Goal: Task Accomplishment & Management: Manage account settings

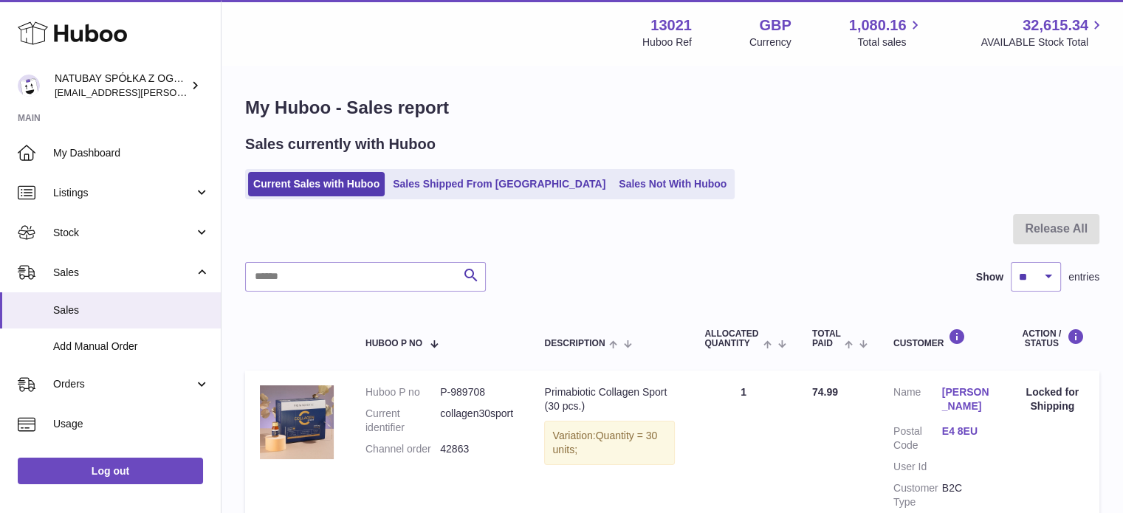
drag, startPoint x: 127, startPoint y: 235, endPoint x: 120, endPoint y: 253, distance: 19.9
click at [127, 235] on span "Stock" at bounding box center [123, 233] width 141 height 14
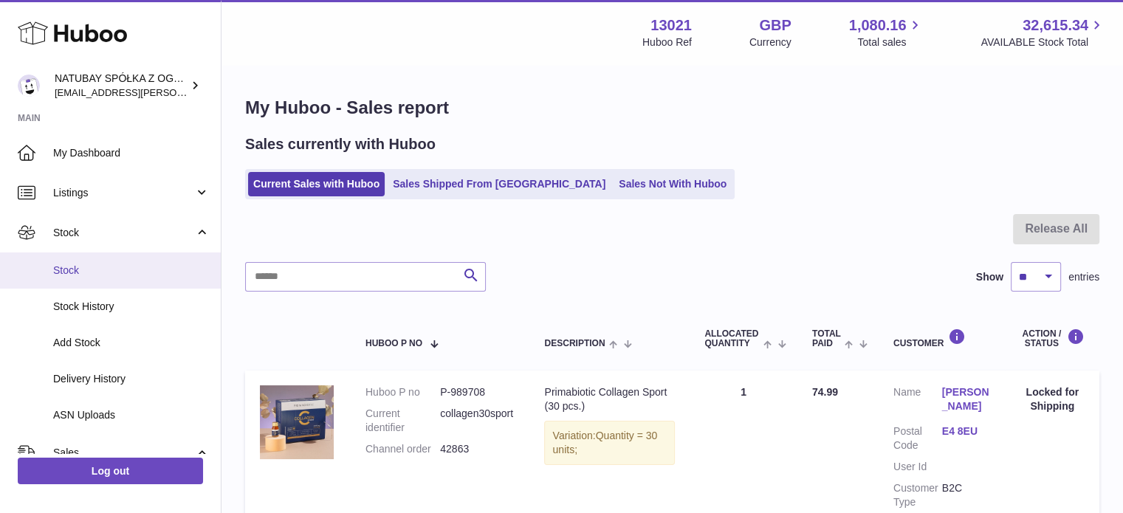
click at [112, 268] on span "Stock" at bounding box center [131, 271] width 157 height 14
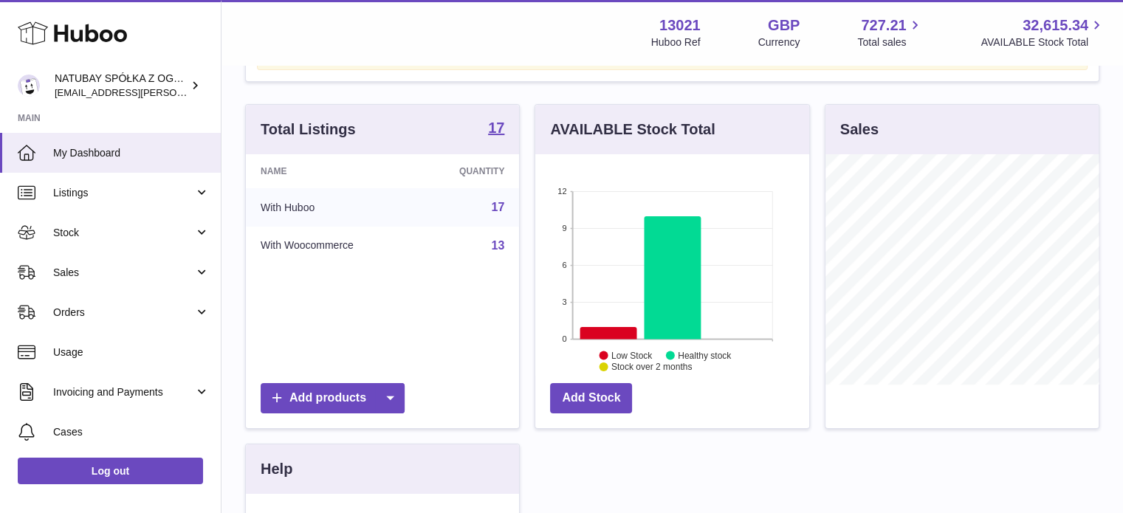
scroll to position [148, 0]
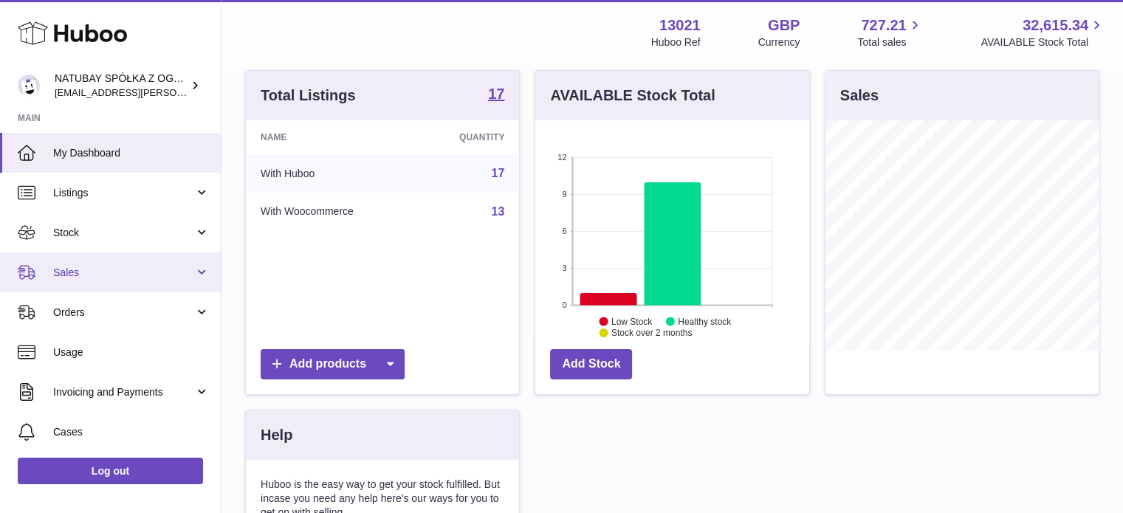
click at [92, 276] on span "Sales" at bounding box center [123, 273] width 141 height 14
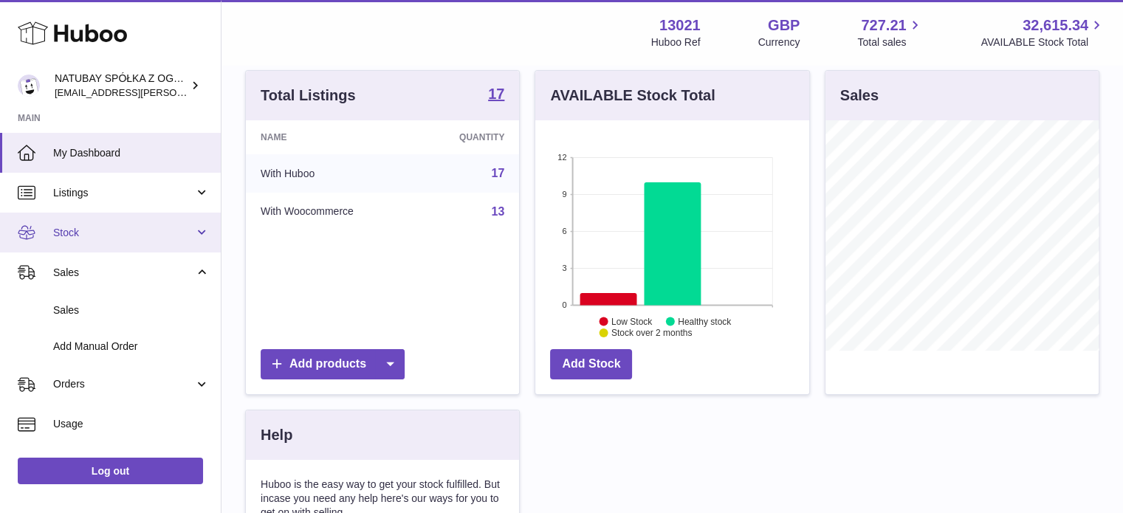
click at [92, 241] on link "Stock" at bounding box center [110, 233] width 221 height 40
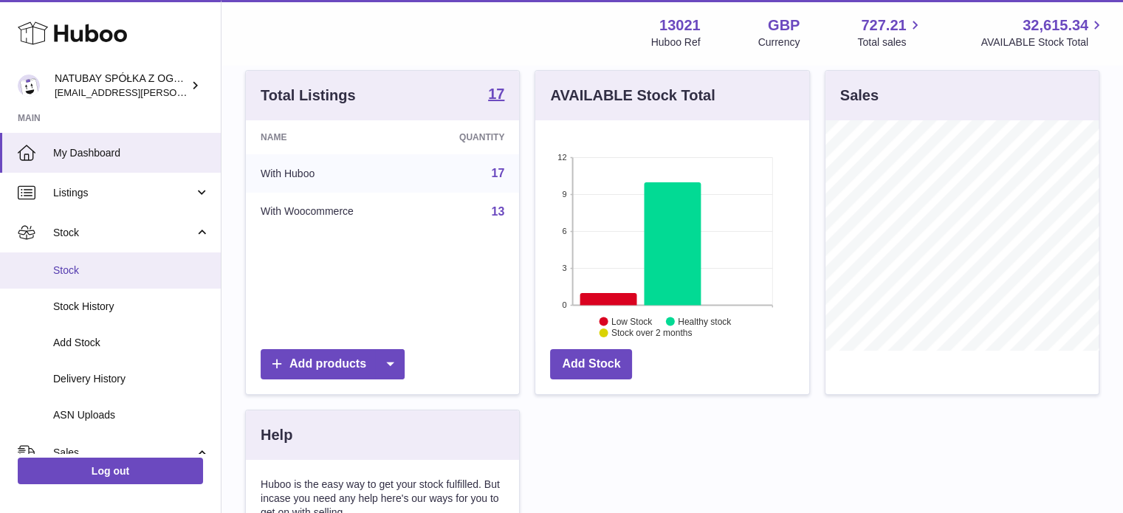
click at [91, 271] on span "Stock" at bounding box center [131, 271] width 157 height 14
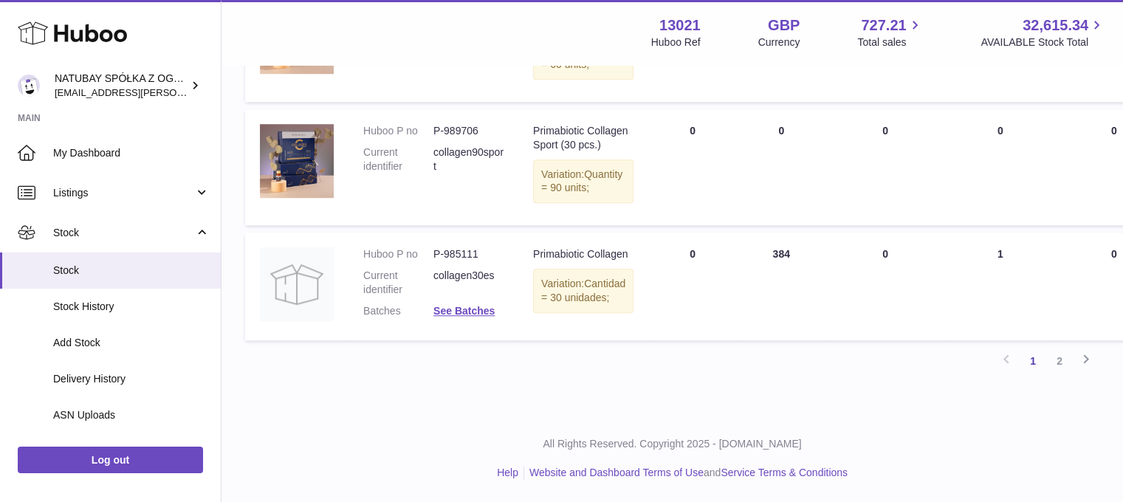
scroll to position [1317, 0]
click at [1052, 363] on link "2" at bounding box center [1059, 361] width 27 height 27
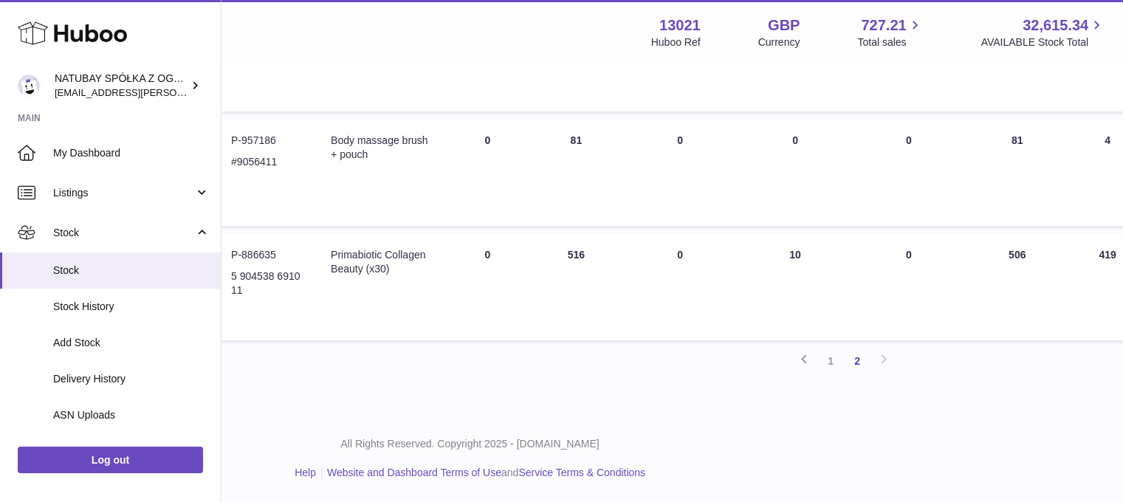
scroll to position [711, 202]
click at [675, 498] on div "All Rights Reserved. Copyright 2025 - Huboo.co.uk Help Website and Dashboard Te…" at bounding box center [470, 458] width 901 height 87
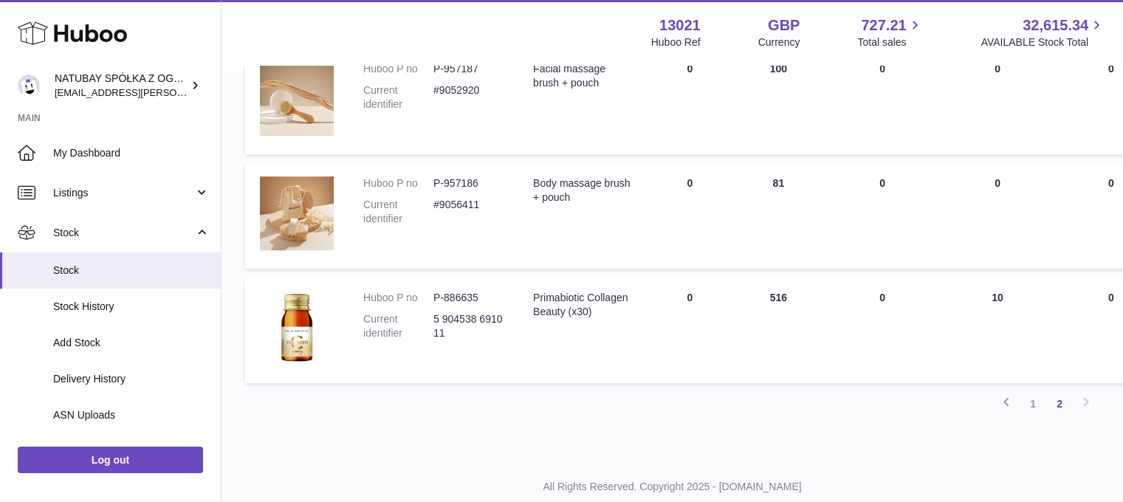
scroll to position [711, 0]
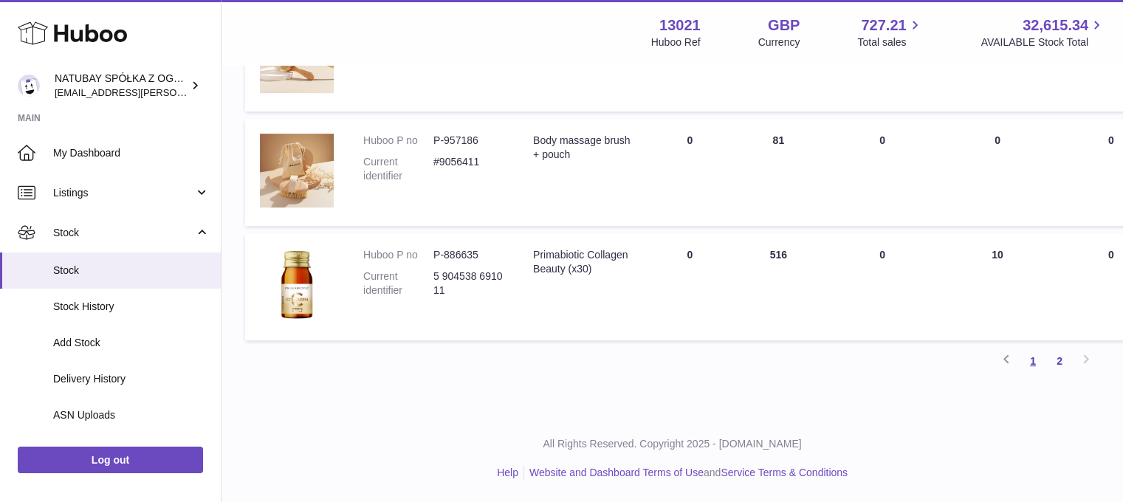
click at [1034, 370] on link "1" at bounding box center [1033, 361] width 27 height 27
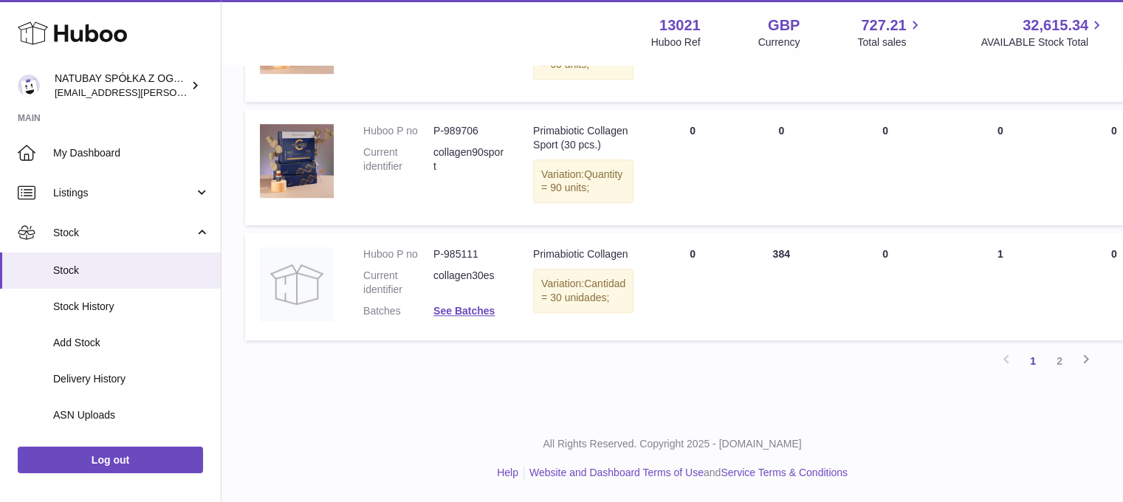
scroll to position [1317, 0]
click at [1066, 368] on link "2" at bounding box center [1059, 361] width 27 height 27
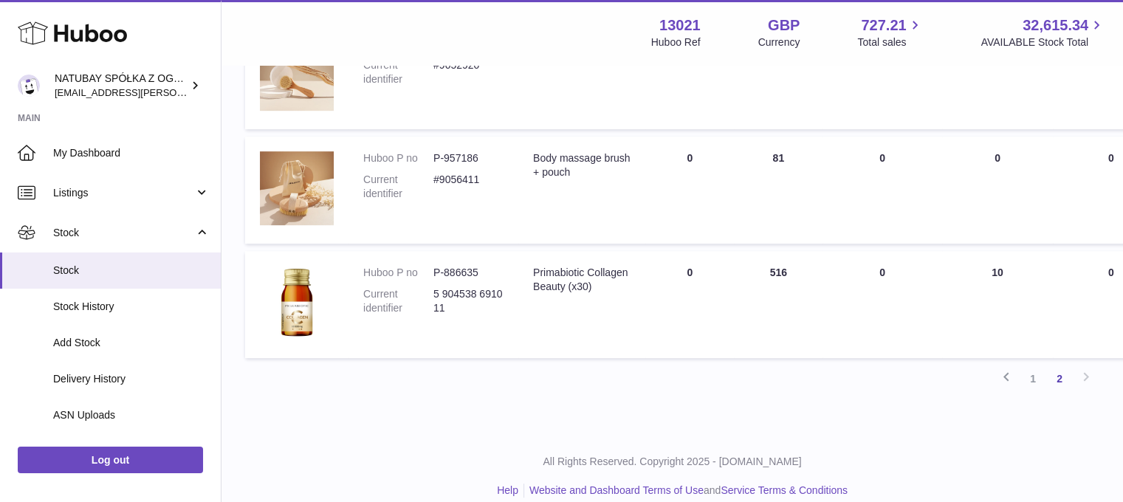
scroll to position [637, 0]
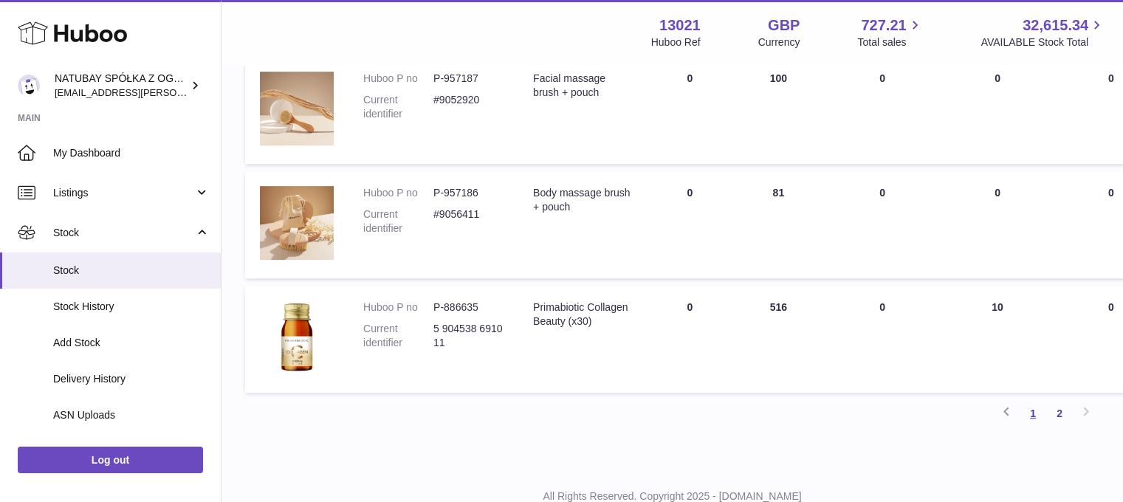
click at [1025, 427] on link "1" at bounding box center [1033, 413] width 27 height 27
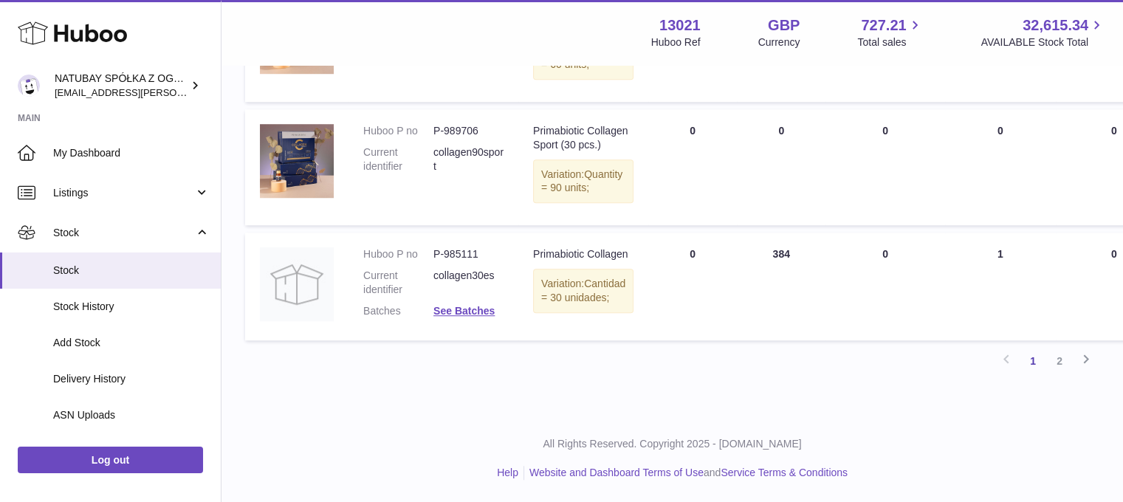
scroll to position [1317, 0]
click at [1059, 357] on link "2" at bounding box center [1059, 361] width 27 height 27
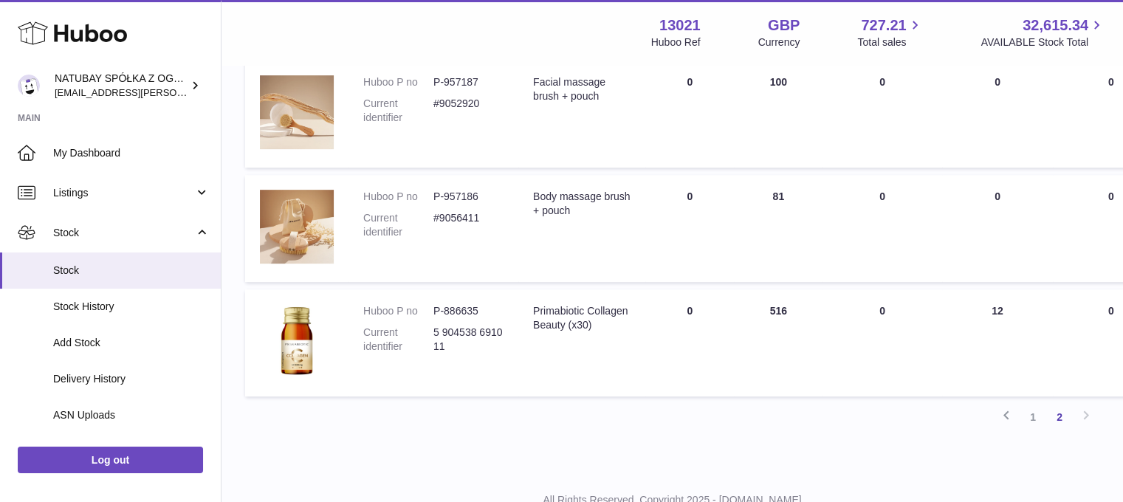
scroll to position [711, 0]
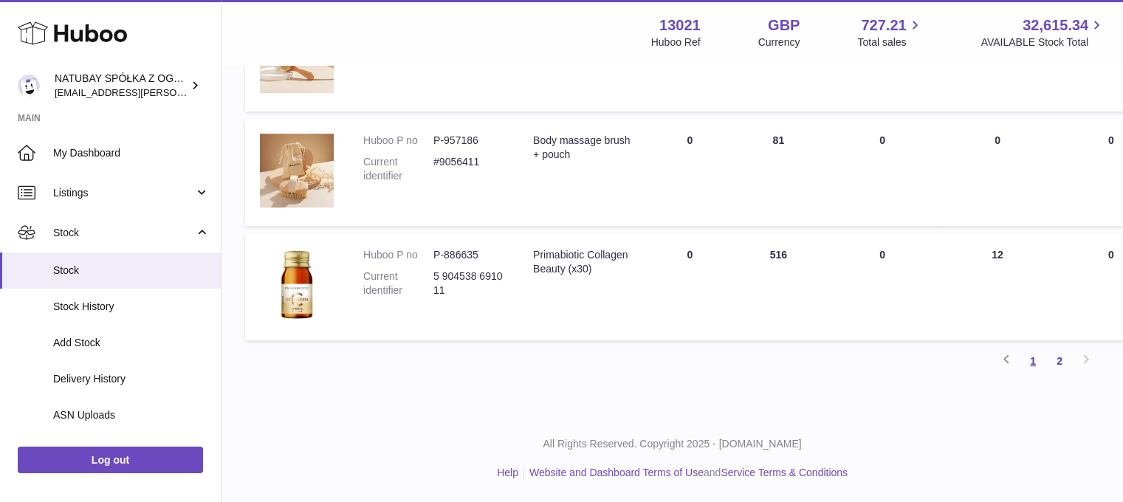
click at [1034, 362] on link "1" at bounding box center [1033, 361] width 27 height 27
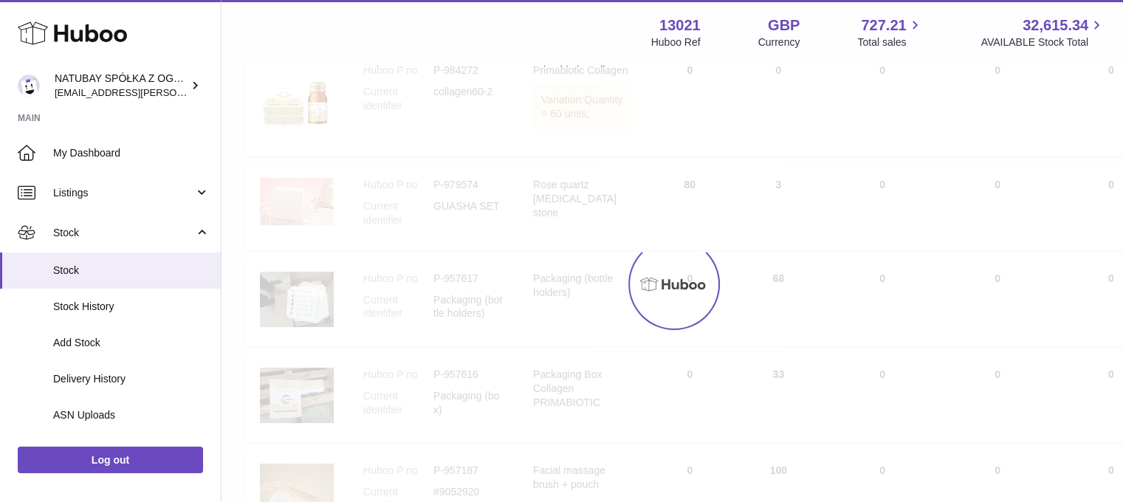
scroll to position [66, 0]
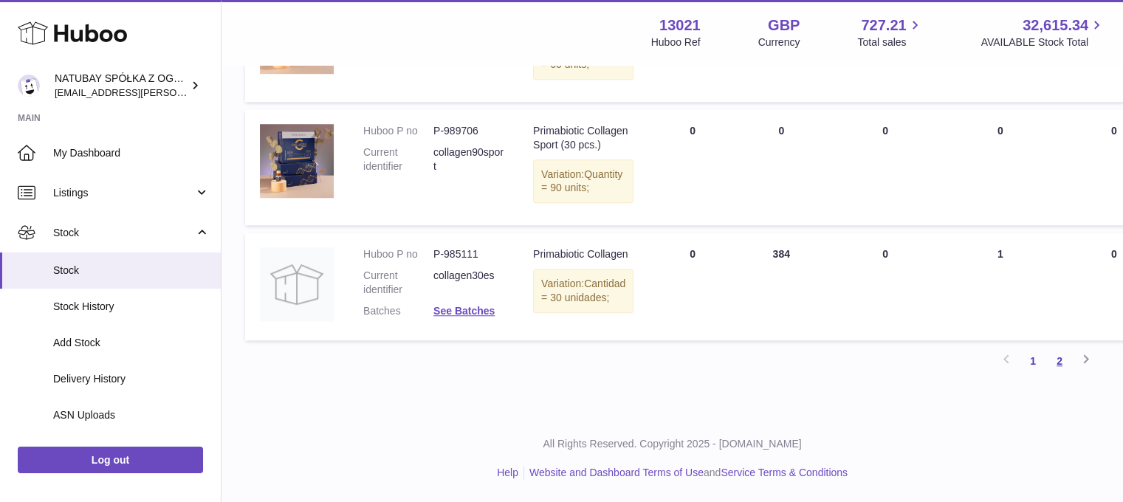
click at [1064, 363] on link "2" at bounding box center [1059, 361] width 27 height 27
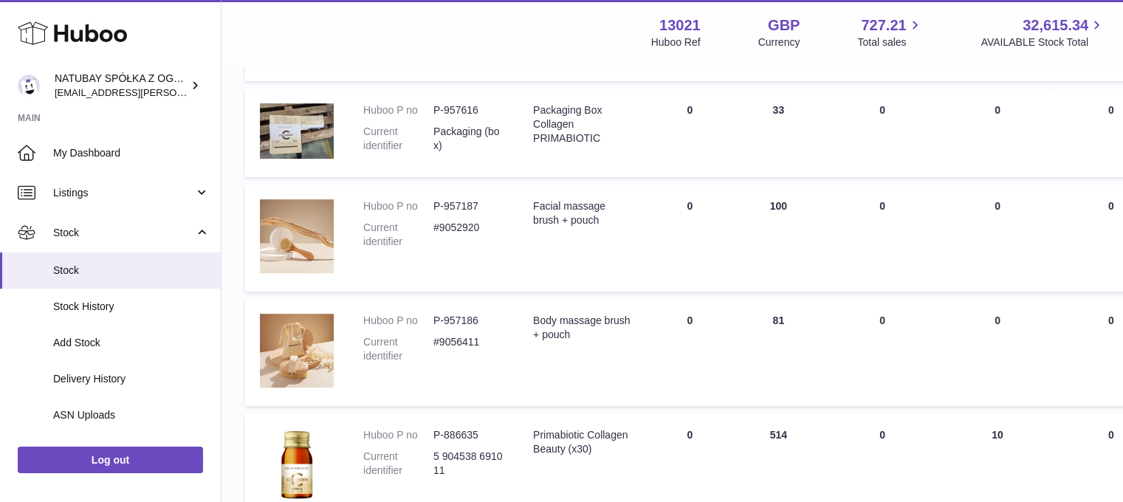
scroll to position [711, 0]
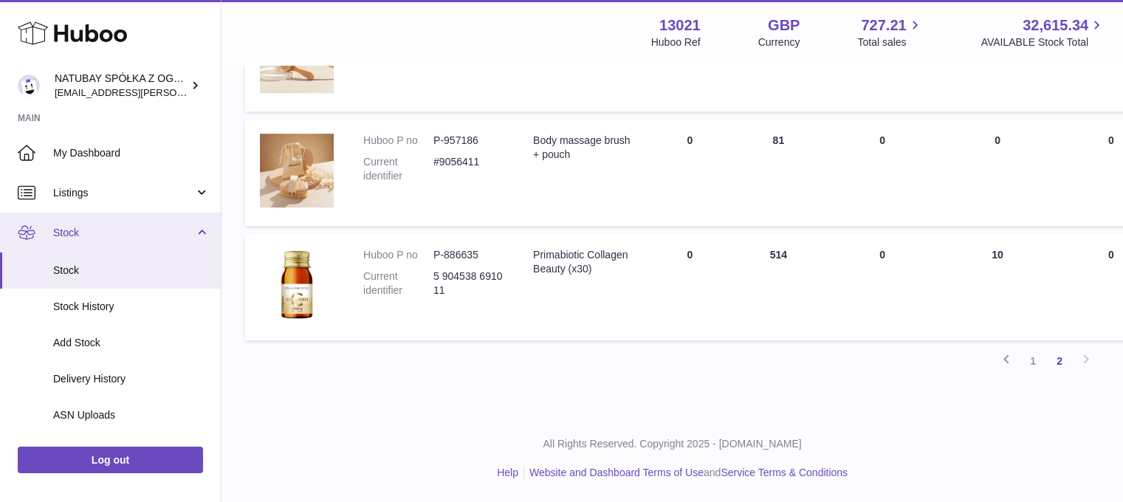
click at [94, 237] on span "Stock" at bounding box center [123, 233] width 141 height 14
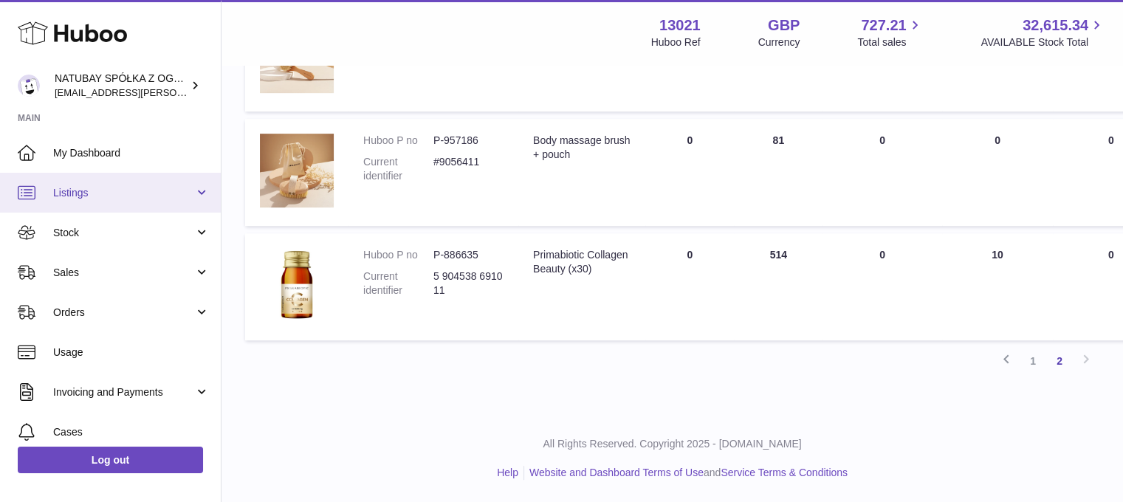
click at [113, 194] on span "Listings" at bounding box center [123, 193] width 141 height 14
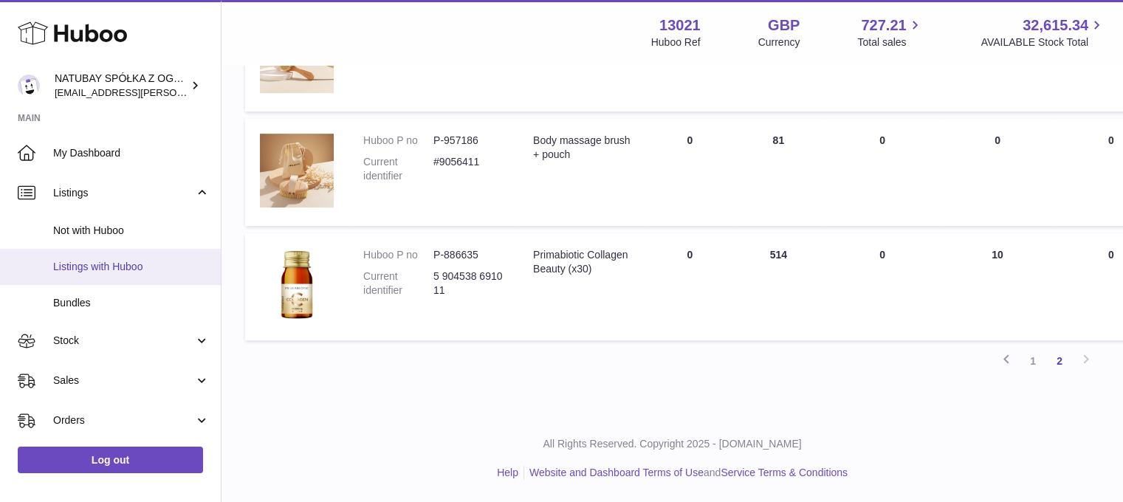
click at [115, 261] on span "Listings with Huboo" at bounding box center [131, 267] width 157 height 14
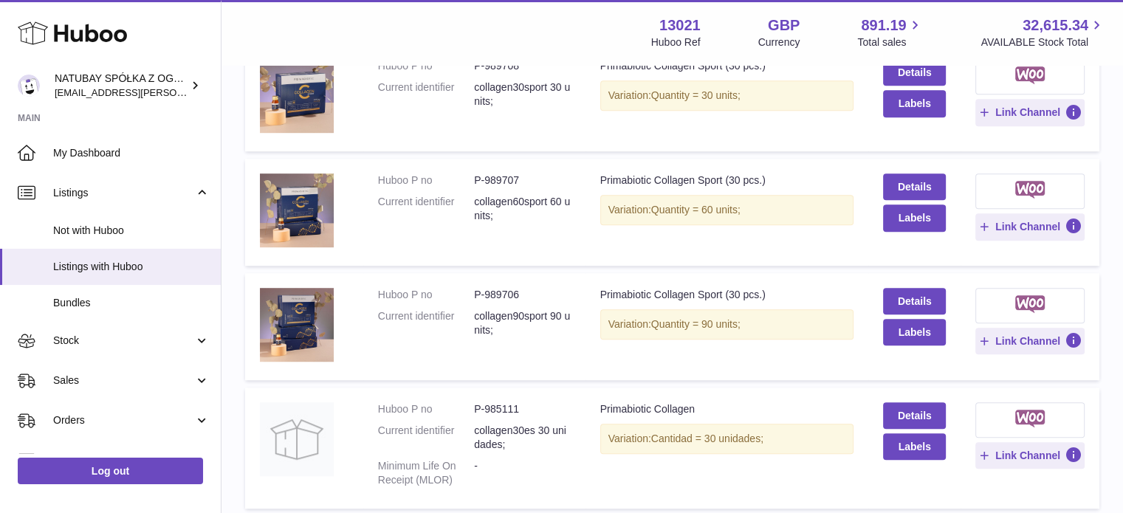
scroll to position [1034, 0]
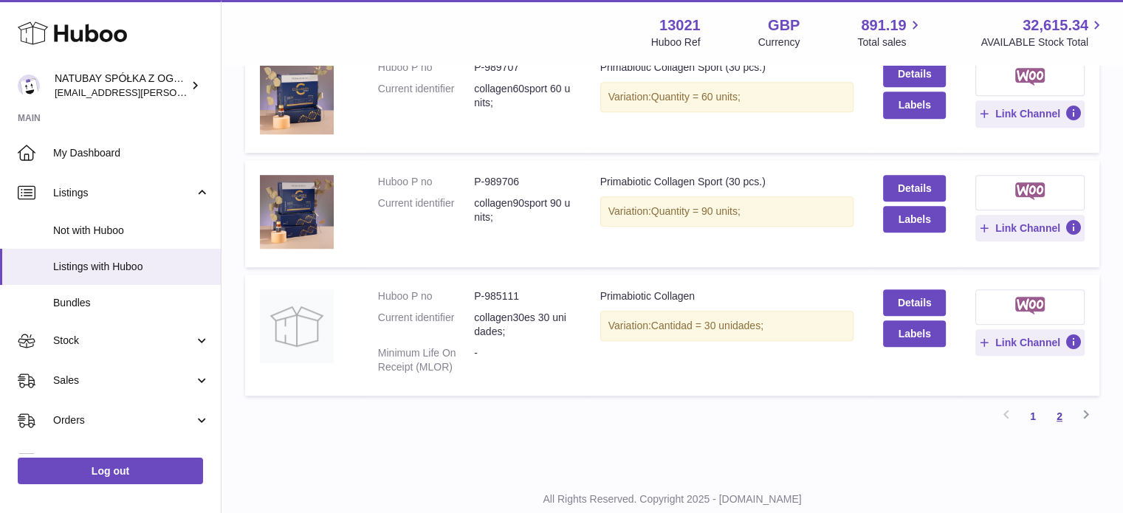
click at [1060, 411] on link "2" at bounding box center [1059, 416] width 27 height 27
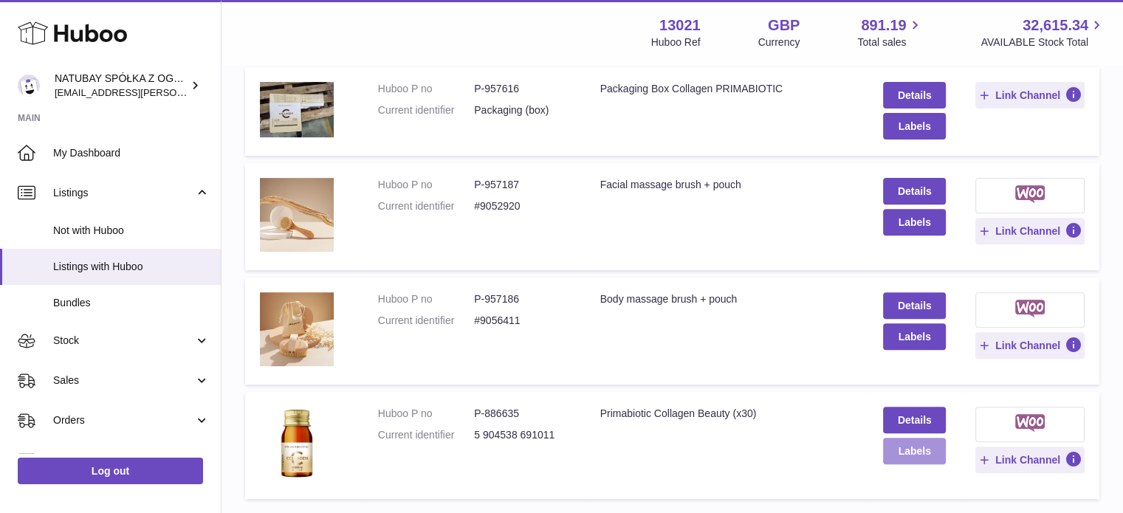
scroll to position [656, 0]
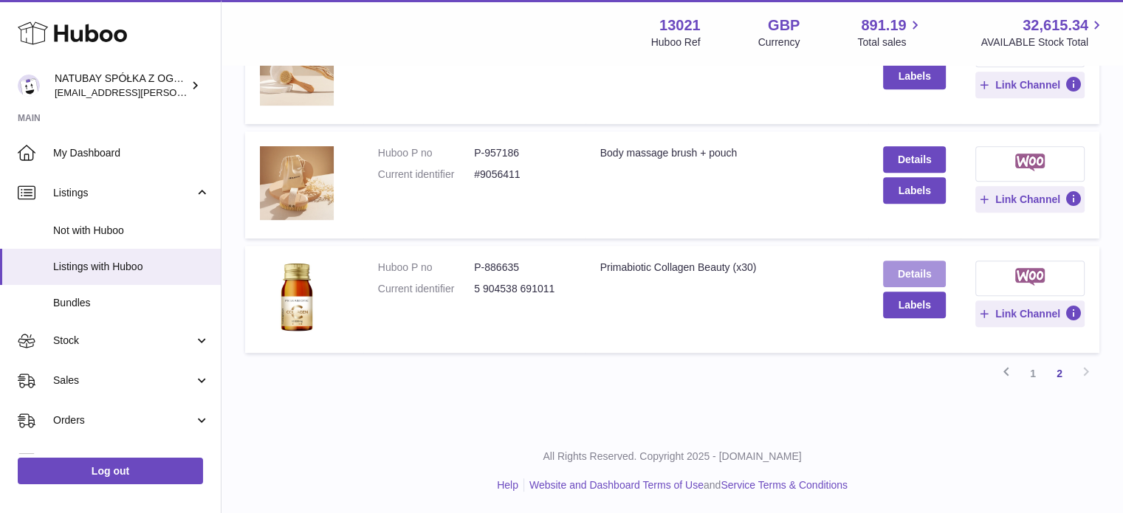
click at [926, 269] on link "Details" at bounding box center [914, 274] width 62 height 27
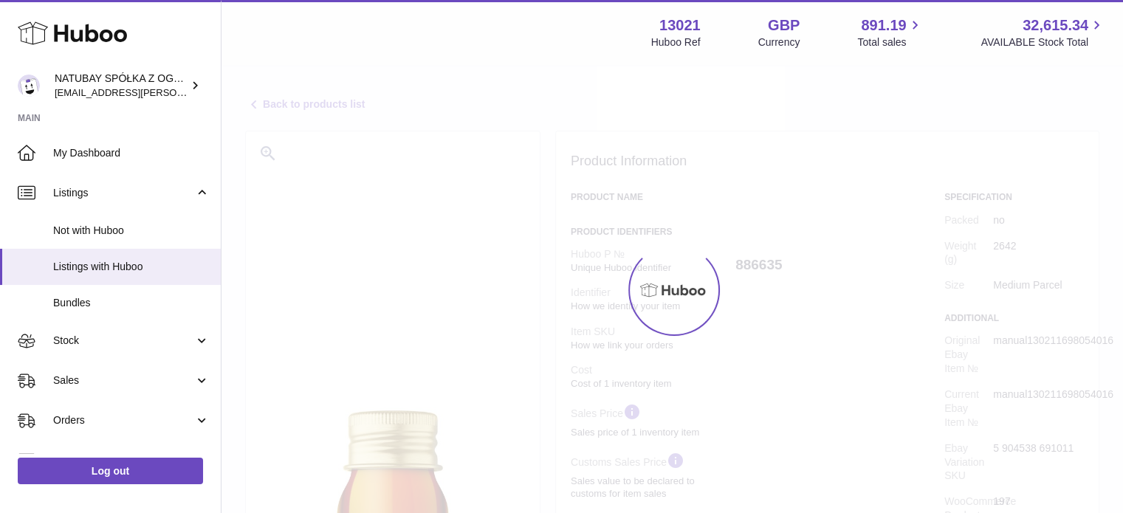
select select "***"
select select "****"
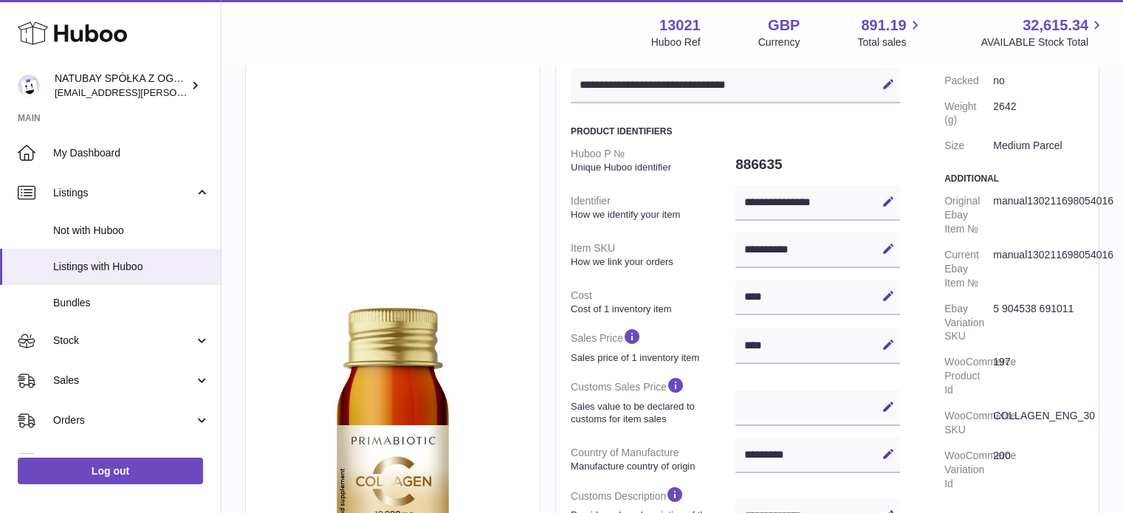
scroll to position [148, 0]
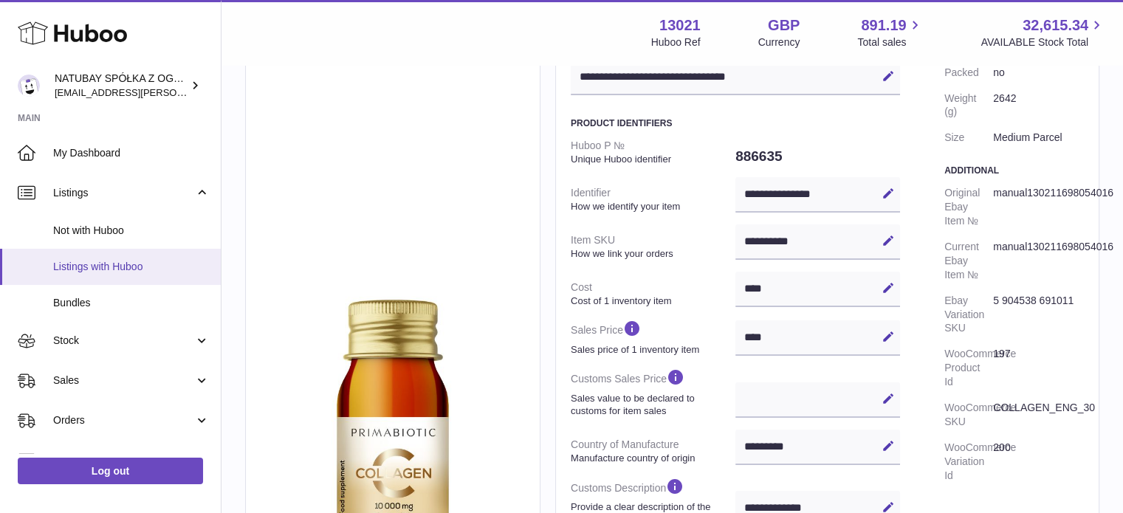
click at [100, 261] on span "Listings with Huboo" at bounding box center [131, 267] width 157 height 14
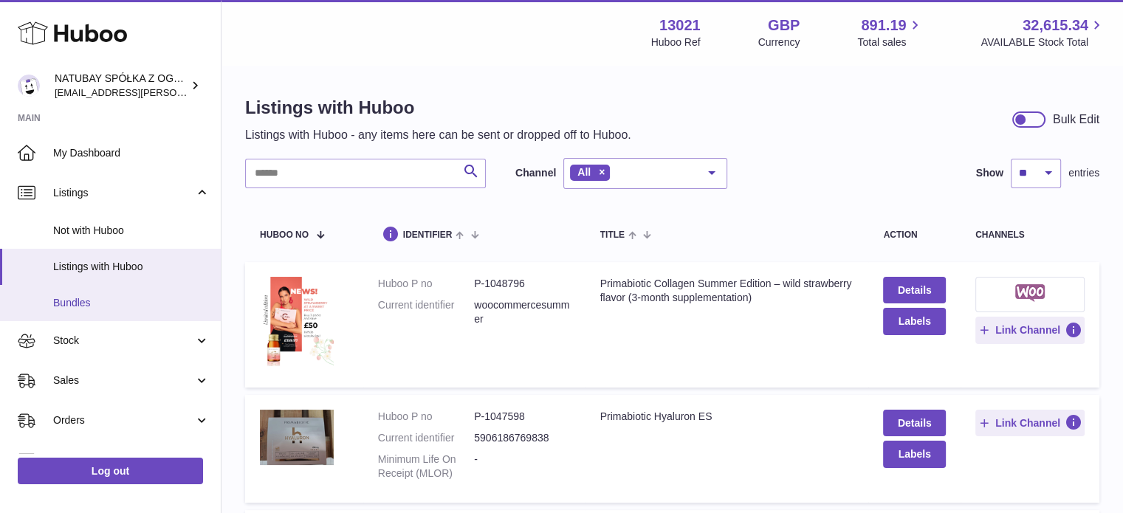
click at [85, 308] on span "Bundles" at bounding box center [131, 303] width 157 height 14
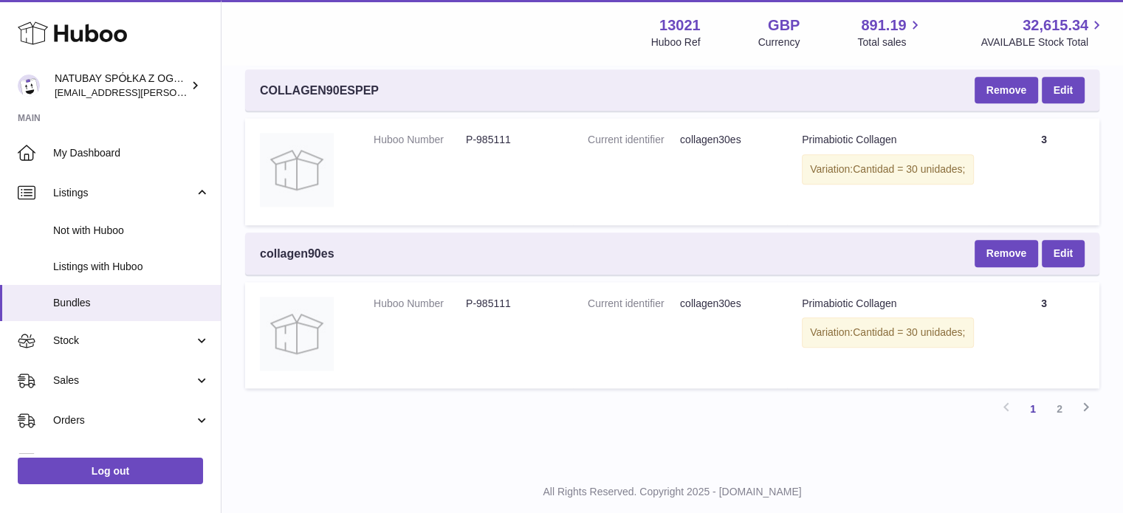
scroll to position [1698, 0]
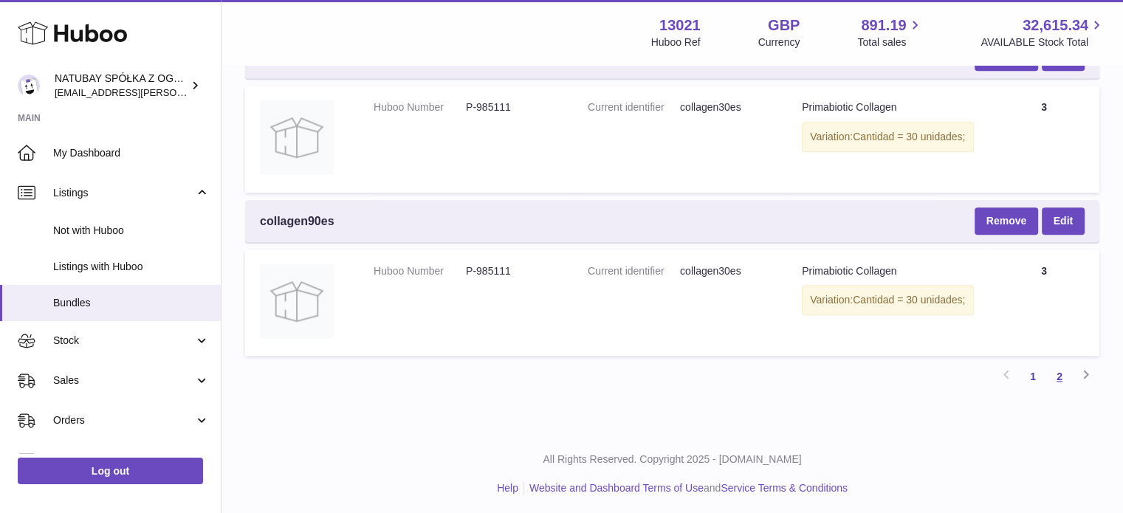
click at [1063, 377] on link "2" at bounding box center [1059, 376] width 27 height 27
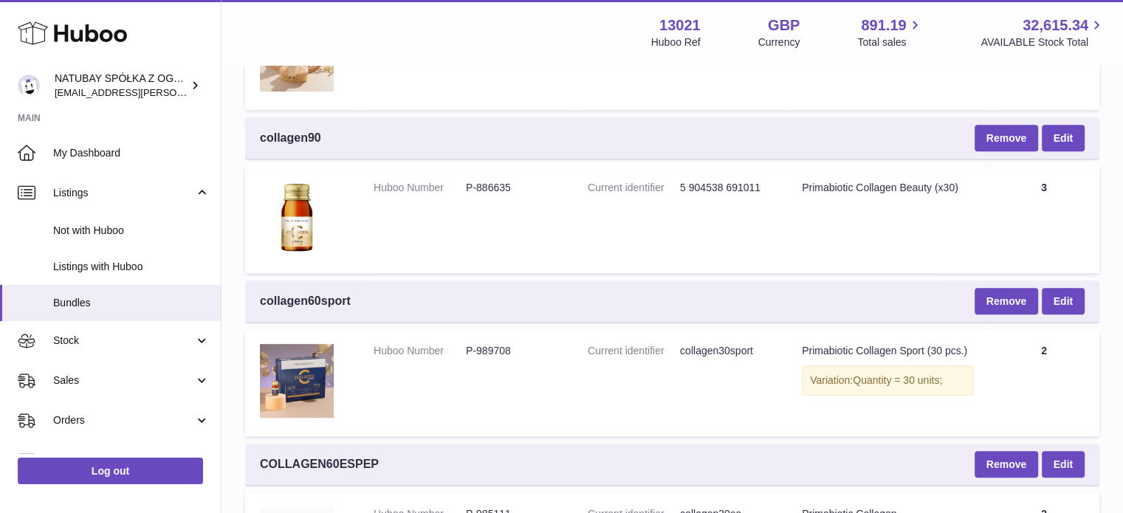
scroll to position [583, 0]
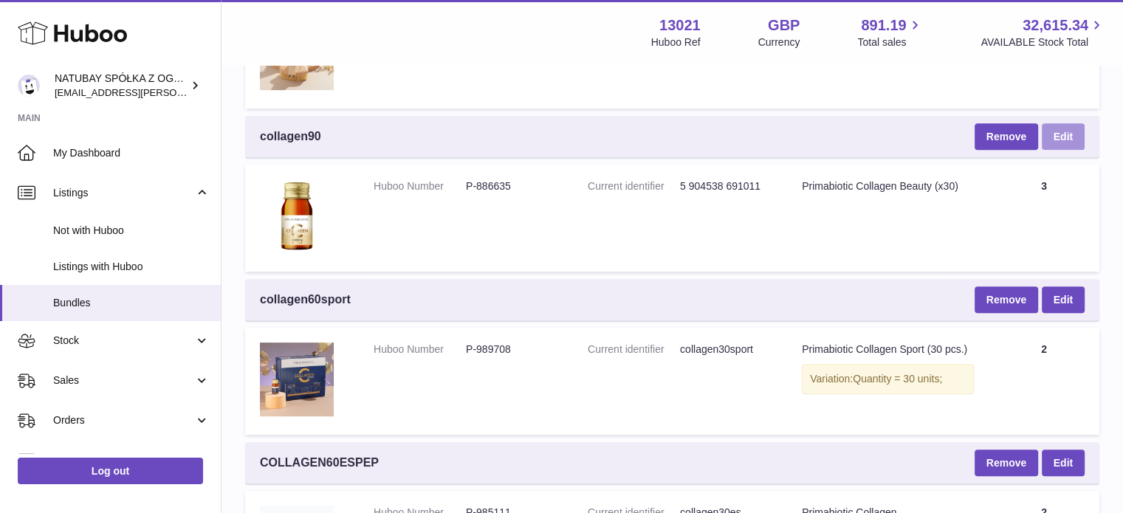
click at [1050, 138] on link "Edit" at bounding box center [1063, 136] width 43 height 27
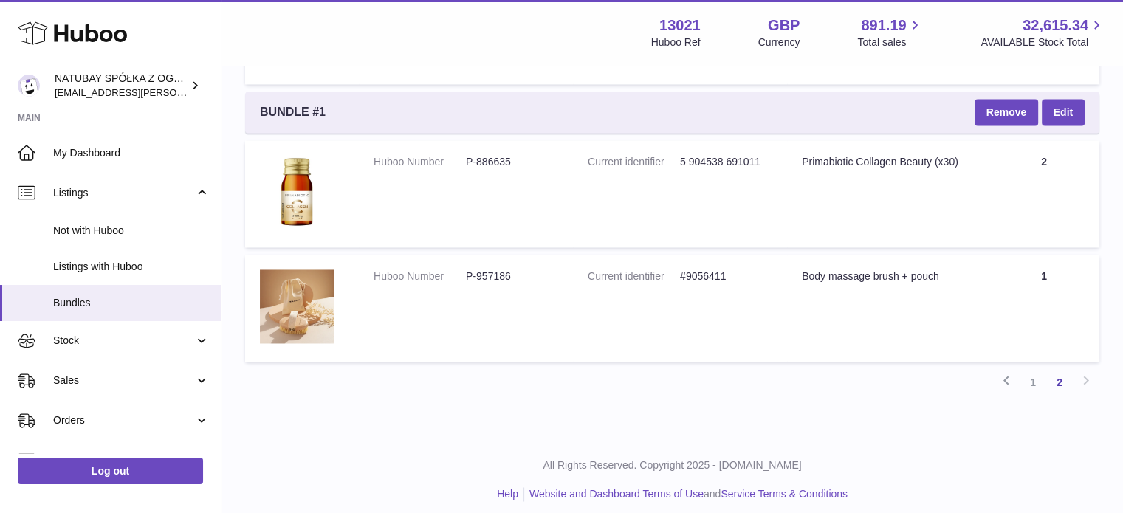
scroll to position [2301, 0]
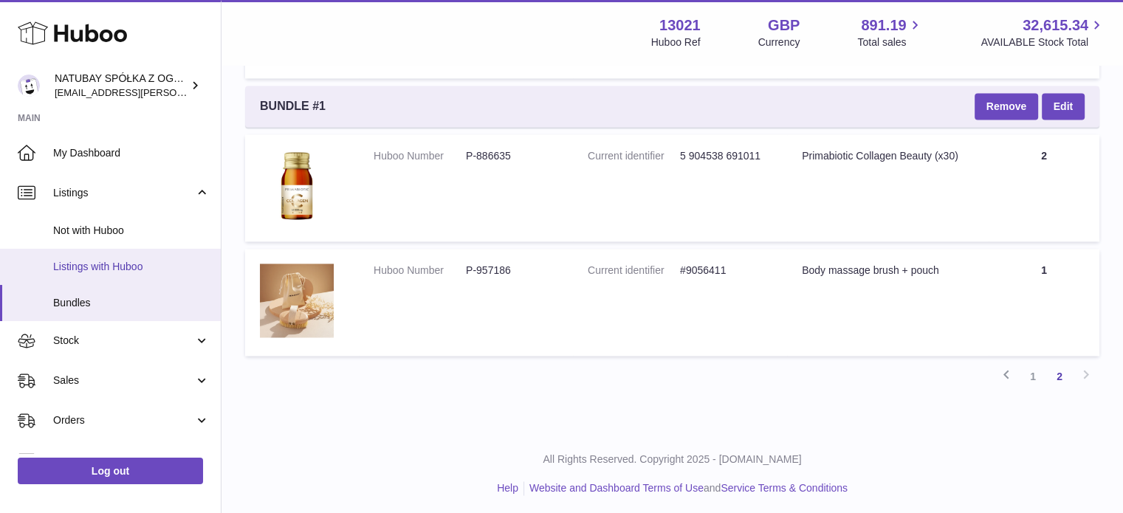
click at [103, 258] on link "Listings with Huboo" at bounding box center [110, 267] width 221 height 36
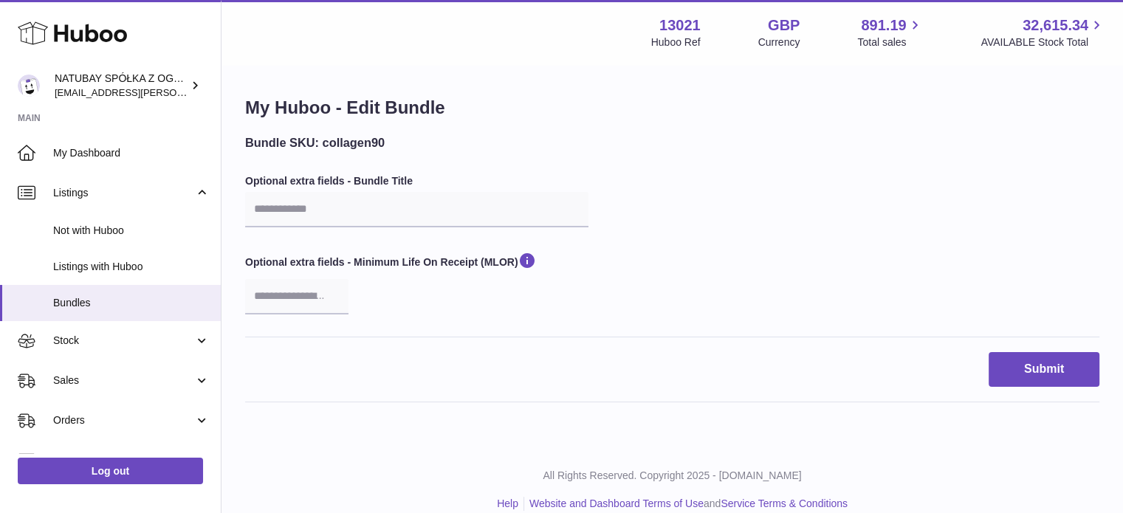
click at [391, 132] on div "My Huboo - Edit Bundle Bundle SKU: collagen90 Optional extra fields - Bundle Ti…" at bounding box center [671, 256] width 901 height 380
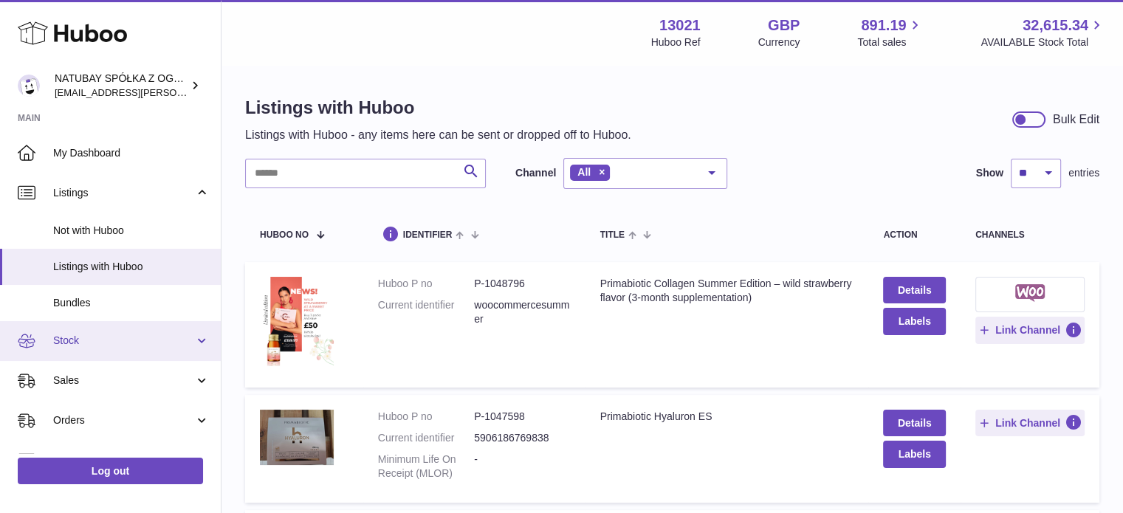
click at [74, 335] on span "Stock" at bounding box center [123, 341] width 141 height 14
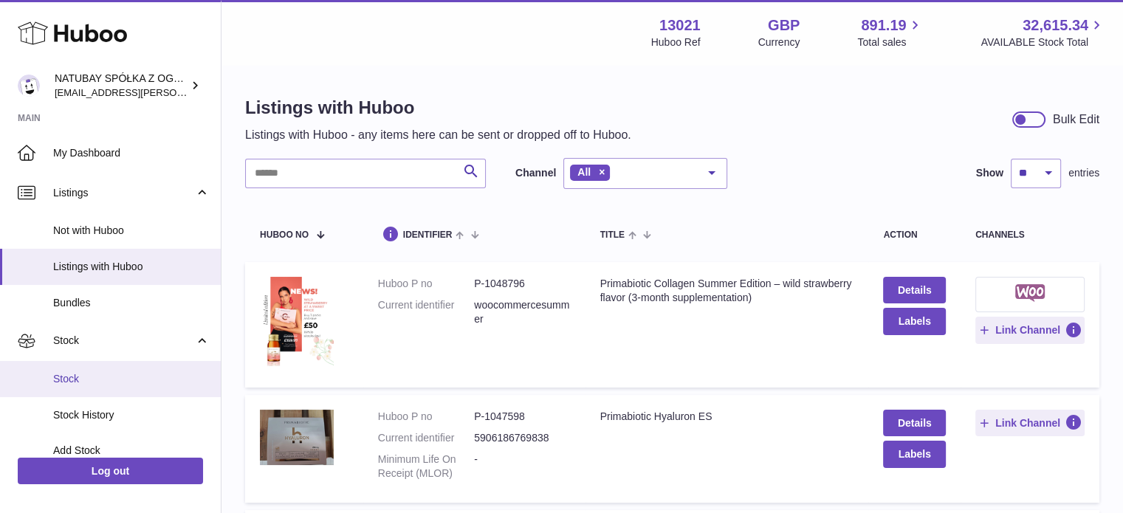
click at [80, 363] on link "Stock" at bounding box center [110, 379] width 221 height 36
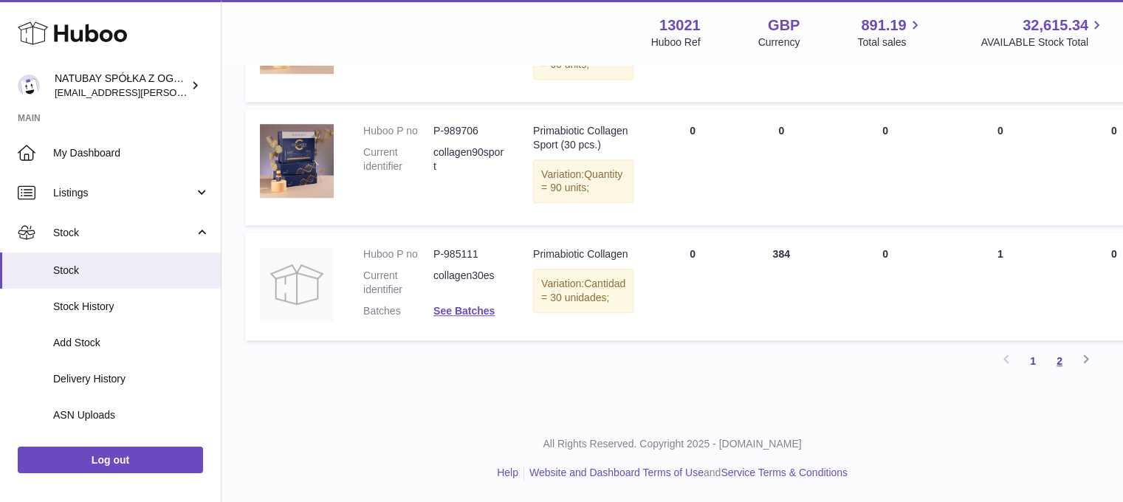
click at [1069, 367] on link "2" at bounding box center [1059, 361] width 27 height 27
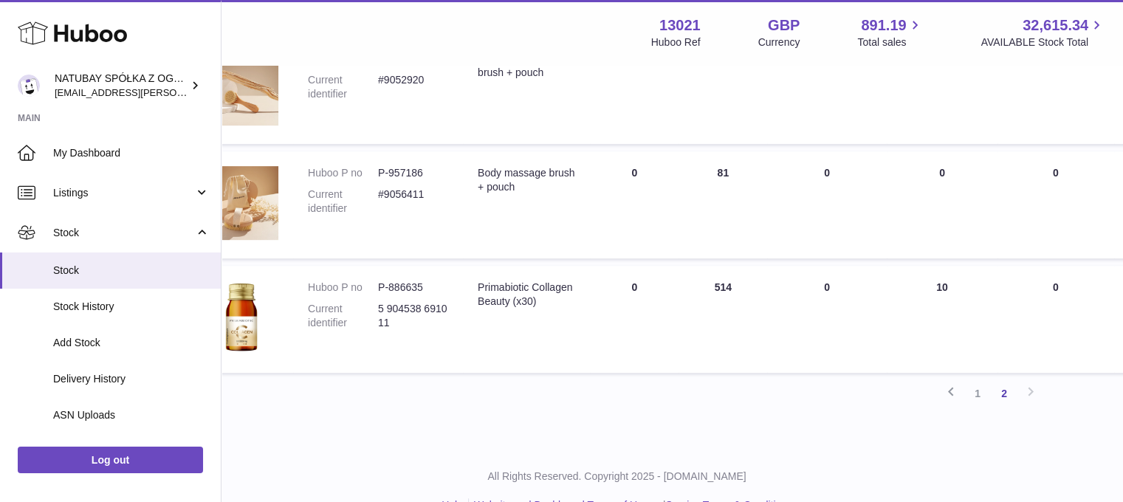
scroll to position [657, 27]
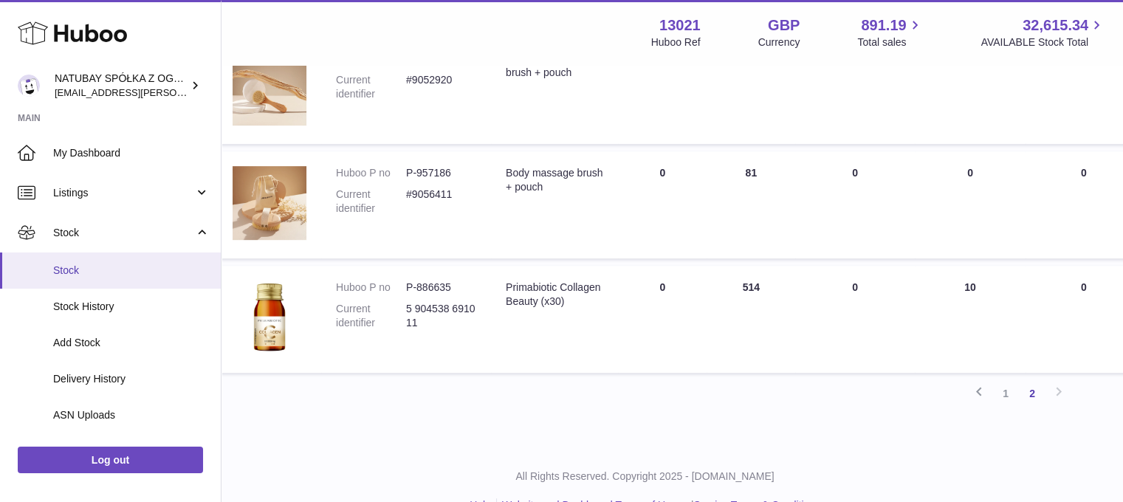
click at [135, 259] on link "Stock" at bounding box center [110, 270] width 221 height 36
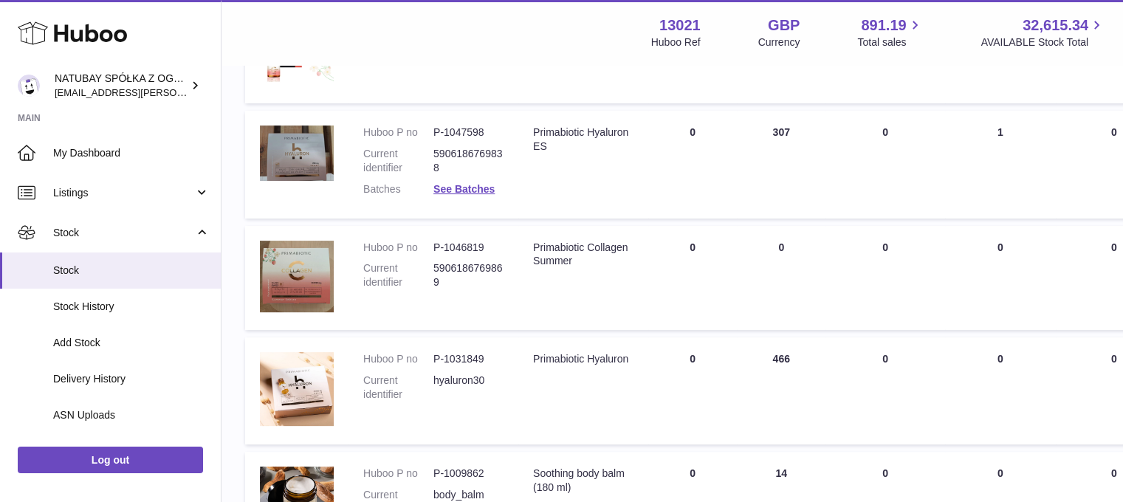
scroll to position [295, 0]
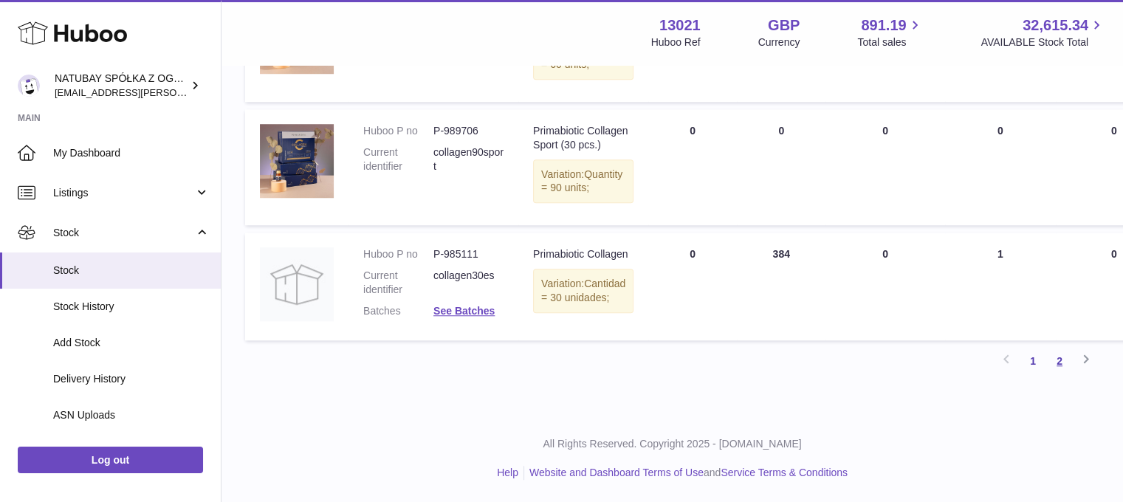
click at [1068, 366] on link "2" at bounding box center [1059, 361] width 27 height 27
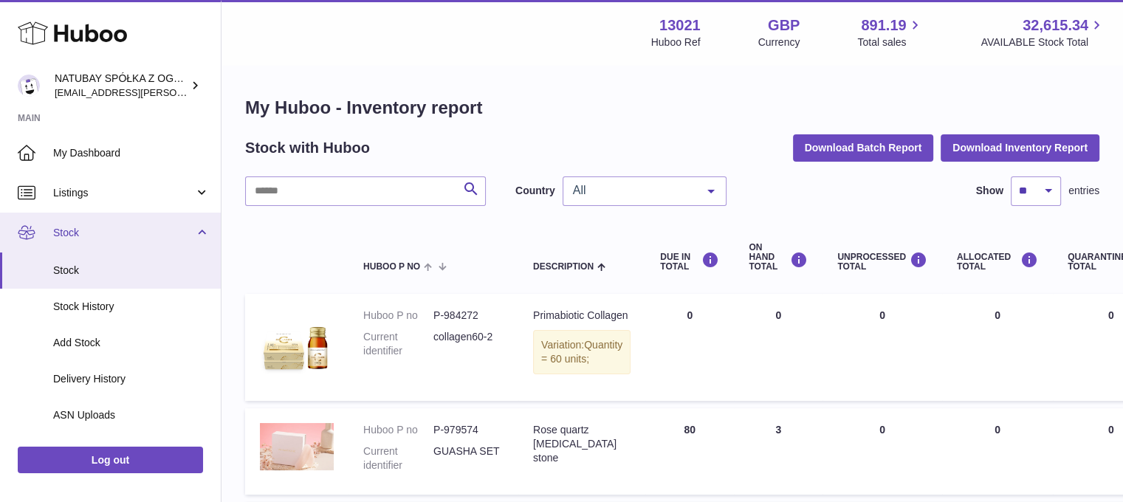
click at [151, 224] on link "Stock" at bounding box center [110, 233] width 221 height 40
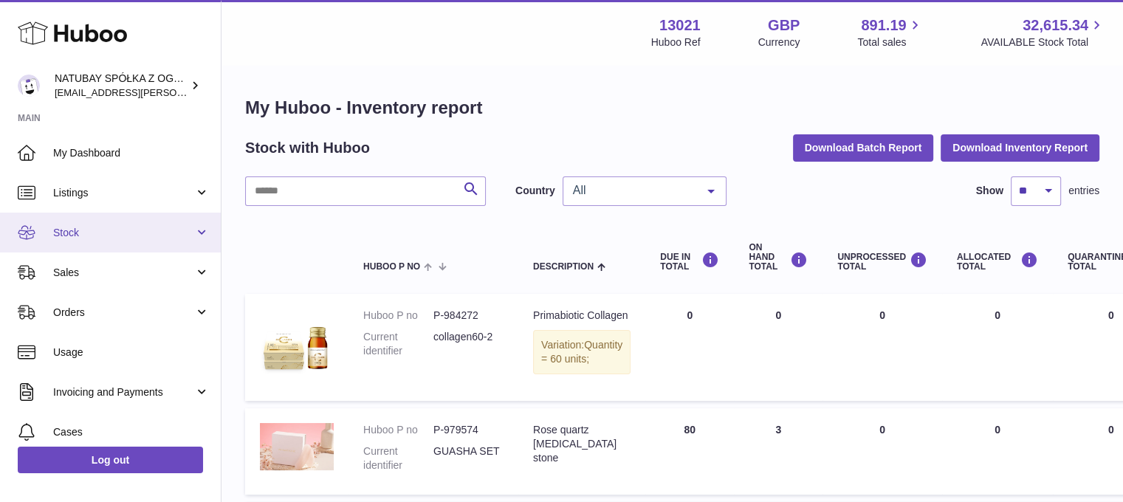
click at [152, 228] on span "Stock" at bounding box center [123, 233] width 141 height 14
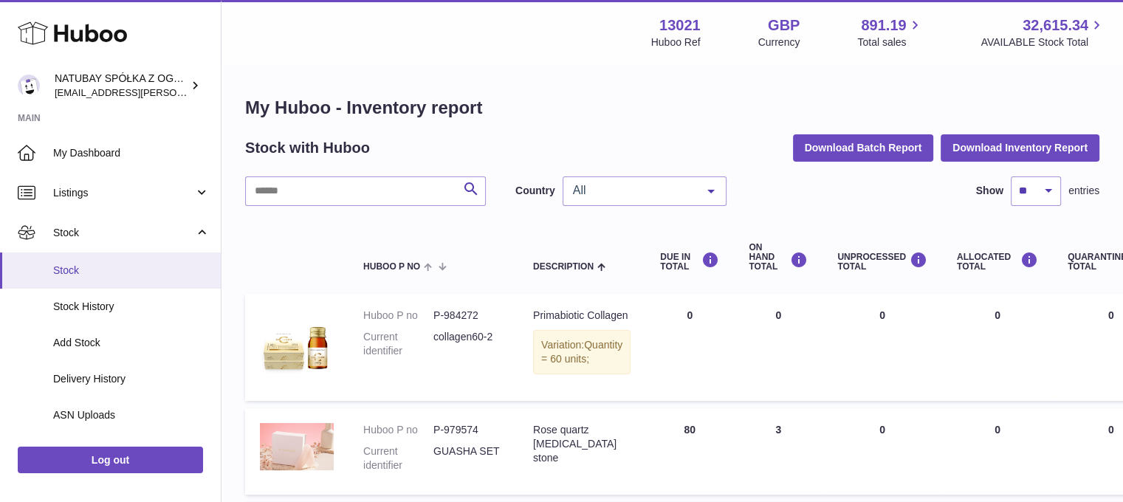
click at [151, 256] on link "Stock" at bounding box center [110, 270] width 221 height 36
